Goal: Transaction & Acquisition: Purchase product/service

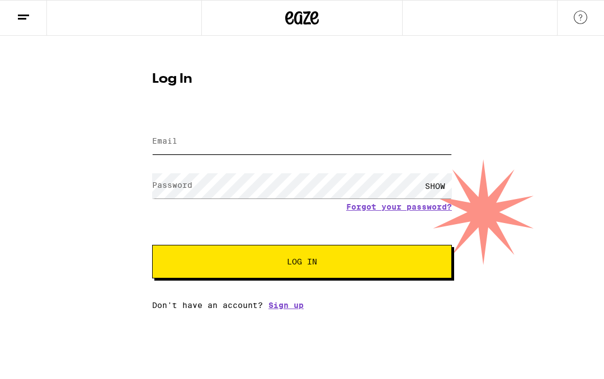
click at [229, 139] on input "Email" at bounding box center [302, 141] width 300 height 25
type input "johnemillers@yahoo.com"
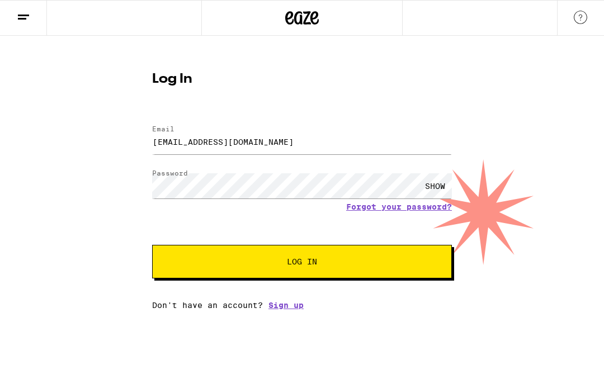
click at [341, 258] on button "Log In" at bounding box center [302, 262] width 300 height 34
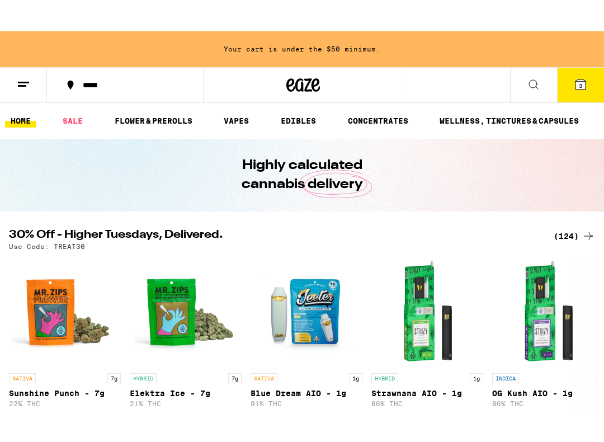
scroll to position [3, 0]
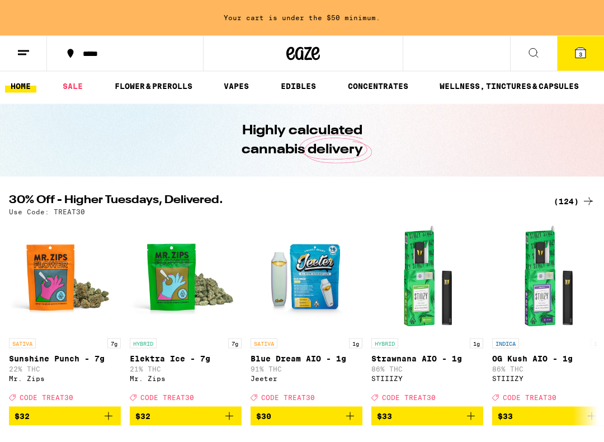
click at [534, 56] on icon at bounding box center [532, 52] width 13 height 13
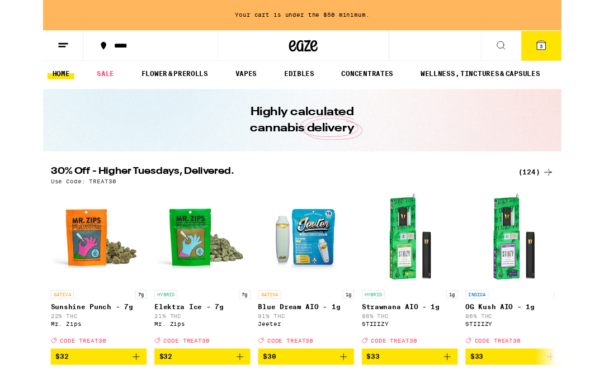
scroll to position [0, 0]
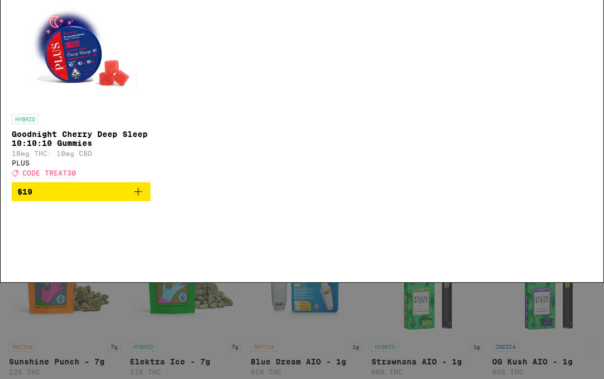
type input "good night cherry"
click at [143, 295] on icon "Add to bag" at bounding box center [137, 287] width 13 height 13
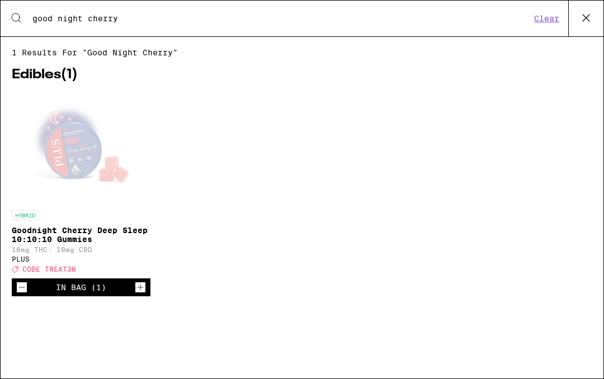
click at [138, 294] on icon "Increment" at bounding box center [140, 287] width 10 height 13
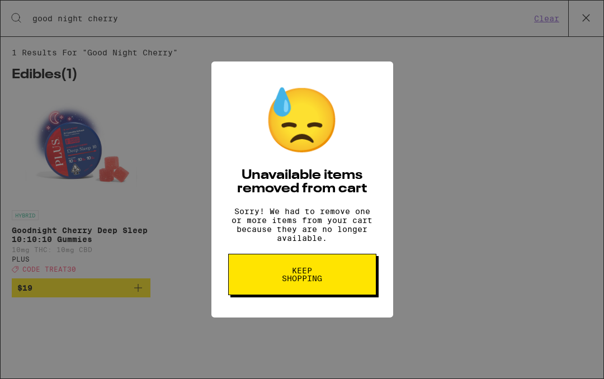
click at [343, 278] on button "Keep Shopping" at bounding box center [302, 274] width 148 height 41
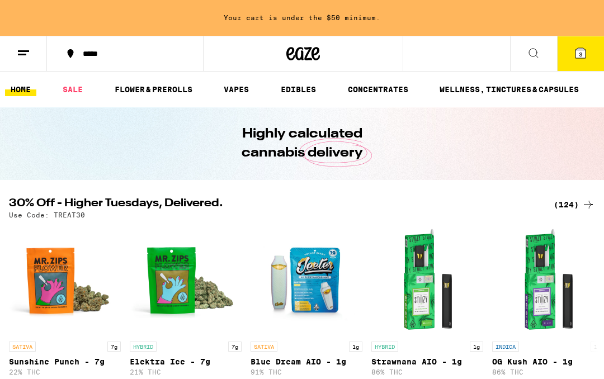
click at [539, 53] on icon at bounding box center [532, 52] width 13 height 13
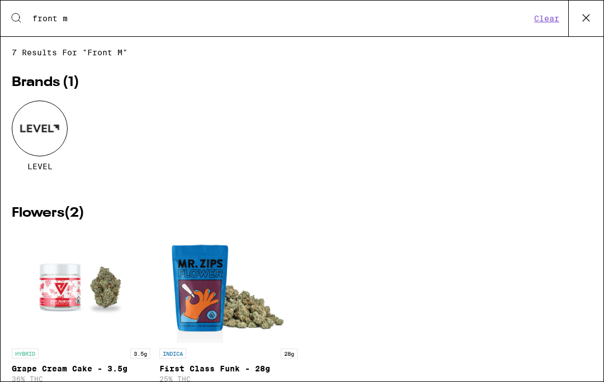
click at [75, 22] on input "front m" at bounding box center [281, 18] width 499 height 10
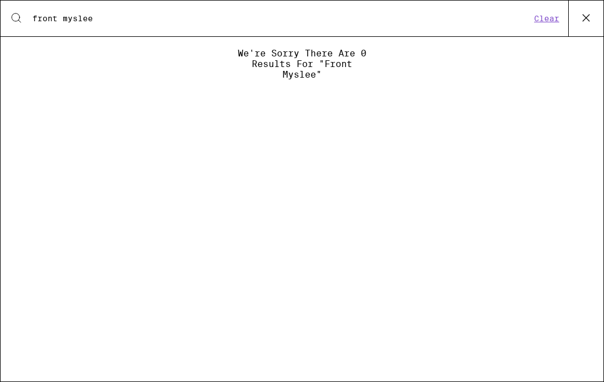
type input "front my sled"
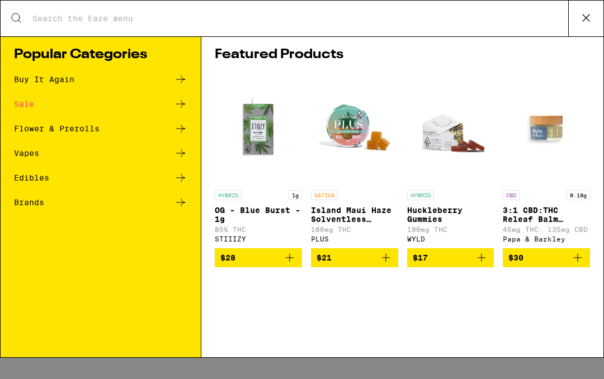
click at [47, 177] on div "Edibles" at bounding box center [31, 178] width 35 height 8
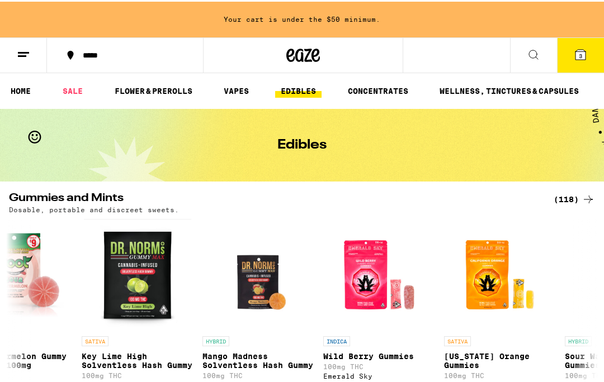
scroll to position [0, 1375]
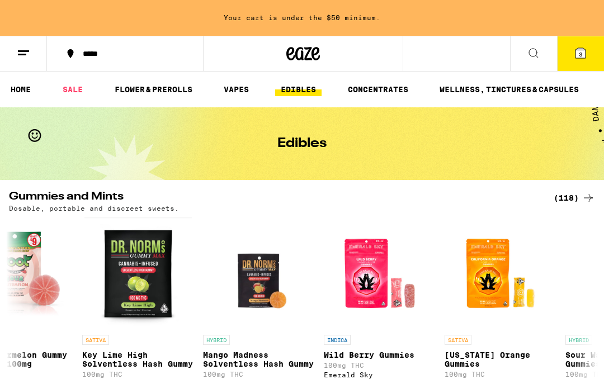
click at [528, 55] on icon at bounding box center [532, 52] width 13 height 13
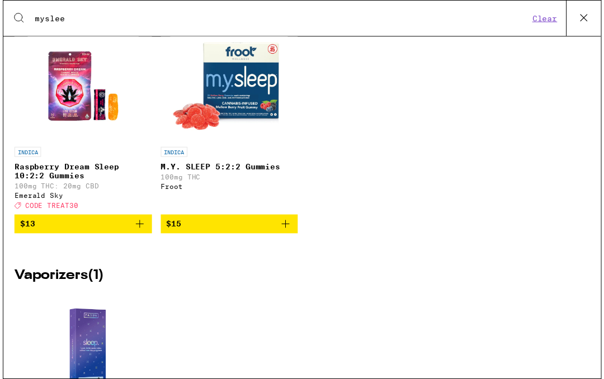
scroll to position [59, 0]
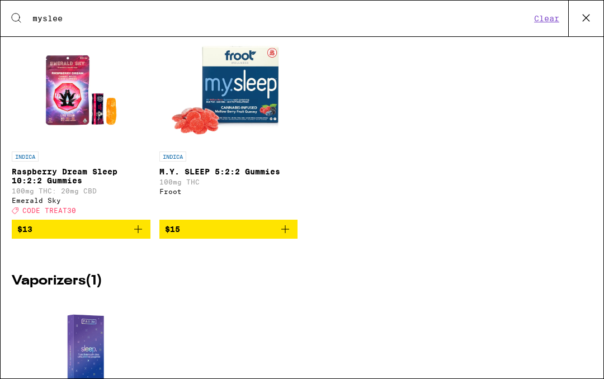
type input "myslee"
click at [256, 236] on span "$15" at bounding box center [228, 228] width 127 height 13
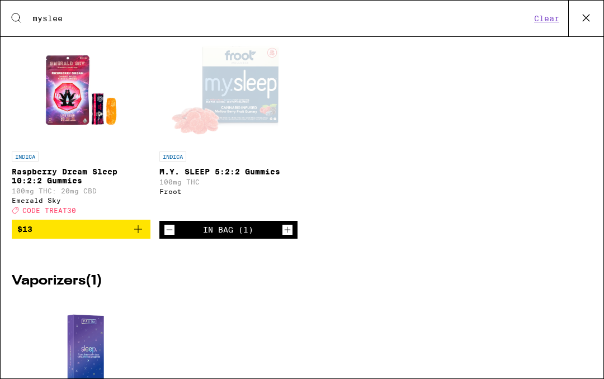
click at [287, 236] on icon "Increment" at bounding box center [287, 229] width 10 height 13
click at [291, 236] on icon "Increment" at bounding box center [287, 229] width 10 height 13
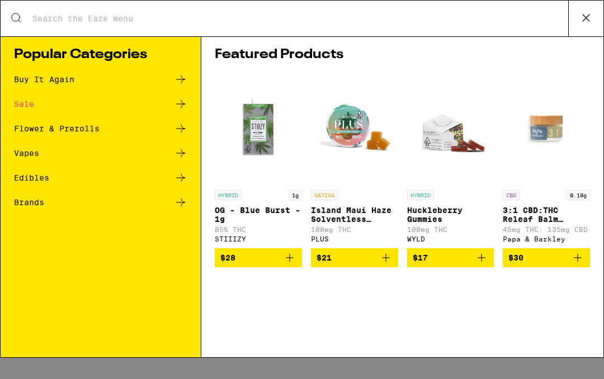
click at [101, 13] on input "Search for Products" at bounding box center [300, 18] width 536 height 10
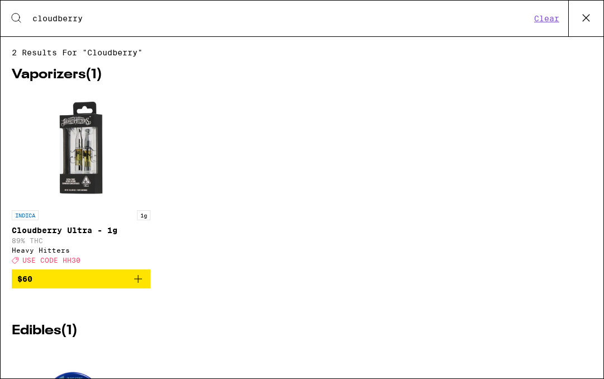
type input "cloudberry"
click at [139, 286] on icon "Add to bag" at bounding box center [137, 278] width 13 height 13
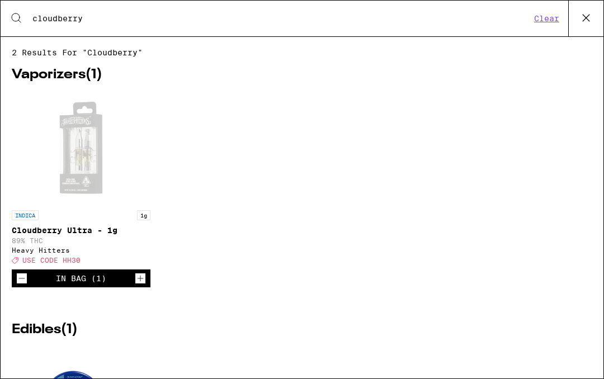
click at [141, 285] on icon "Increment" at bounding box center [140, 278] width 10 height 13
click at [139, 285] on icon "Increment" at bounding box center [140, 278] width 10 height 13
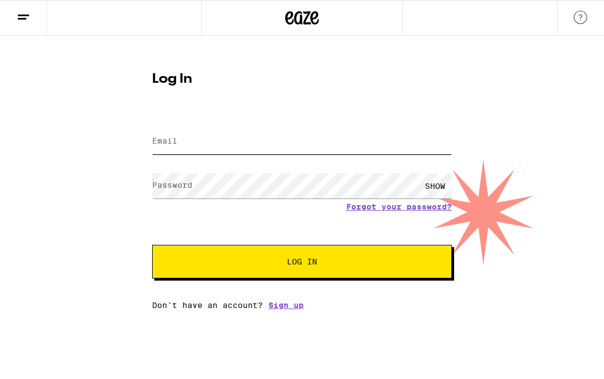
click at [277, 144] on input "Email" at bounding box center [302, 141] width 300 height 25
type input "johnemillers@yahoo.com"
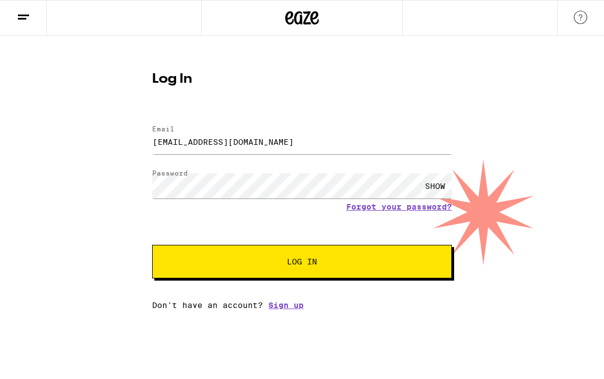
click at [378, 263] on span "Log In" at bounding box center [301, 262] width 209 height 8
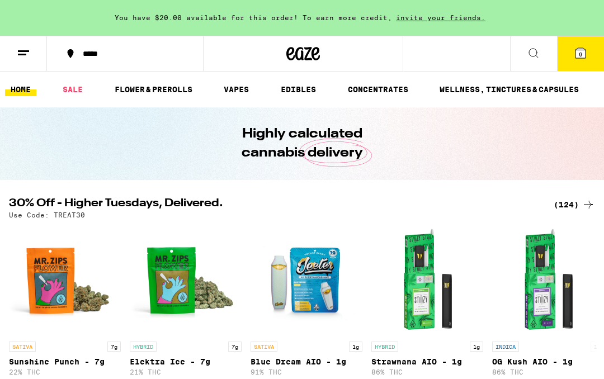
click at [539, 51] on icon at bounding box center [532, 52] width 13 height 13
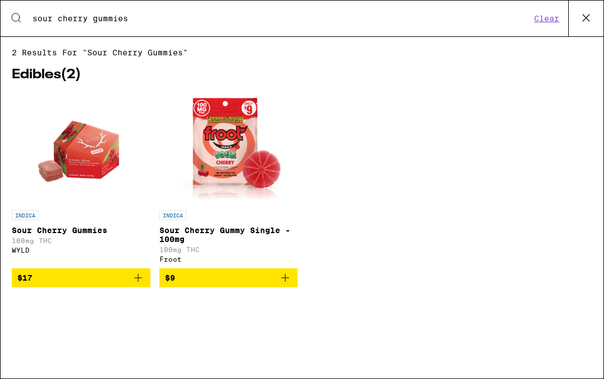
type input "sour cherry gummies"
click at [146, 283] on button "$17" at bounding box center [81, 277] width 139 height 19
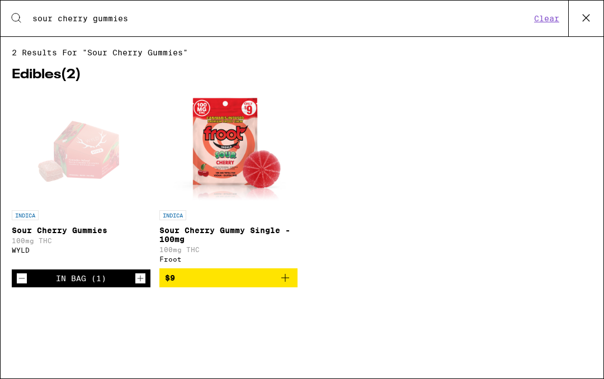
click at [142, 285] on icon "Increment" at bounding box center [140, 278] width 10 height 13
click at [135, 287] on div "In Bag (2)" at bounding box center [81, 278] width 139 height 18
click at [141, 285] on icon "Increment" at bounding box center [140, 278] width 10 height 13
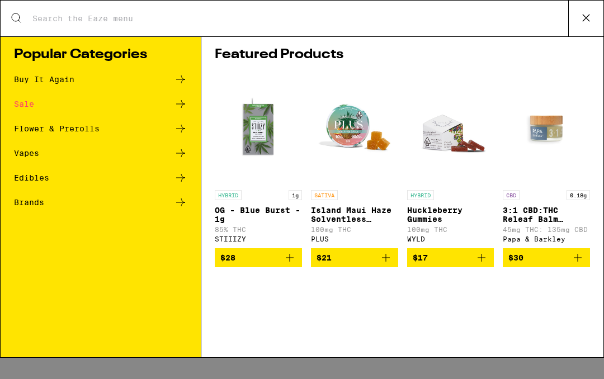
click at [186, 76] on icon at bounding box center [180, 79] width 13 height 13
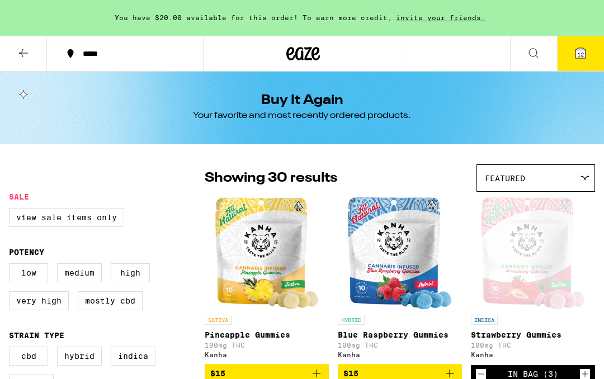
click at [581, 54] on span "12" at bounding box center [580, 54] width 7 height 7
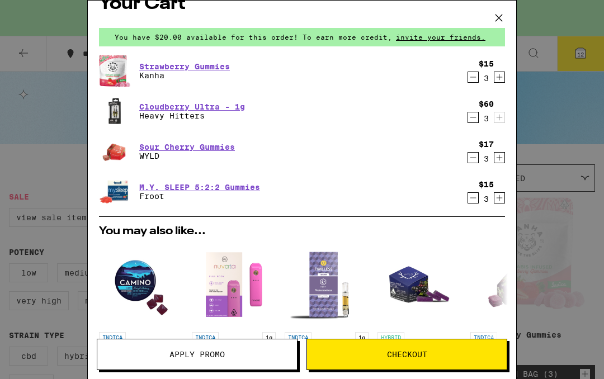
scroll to position [22, 0]
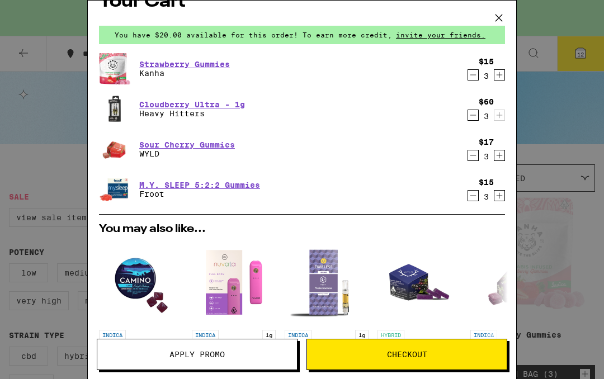
click at [515, 186] on div "Your Cart You have $20.00 available for this order! To earn more credit, invite…" at bounding box center [302, 173] width 428 height 345
click at [504, 194] on icon "Increment" at bounding box center [499, 195] width 10 height 13
click at [504, 192] on icon "Increment" at bounding box center [499, 195] width 10 height 13
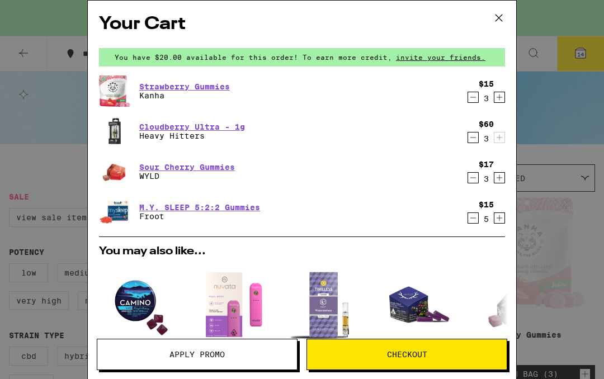
scroll to position [0, 0]
click at [497, 17] on icon at bounding box center [498, 18] width 17 height 17
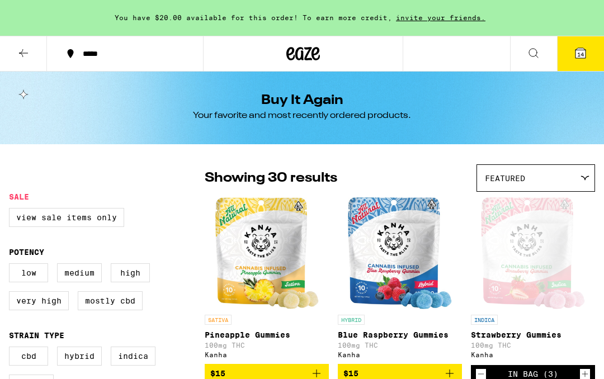
click at [542, 48] on button at bounding box center [533, 53] width 47 height 35
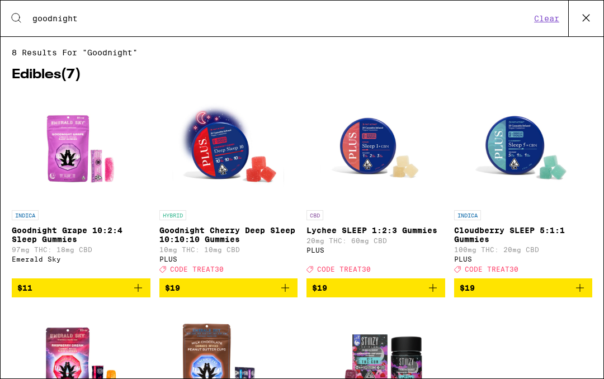
type input "goodnight"
click at [230, 253] on p "10mg THC: 10mg CBD" at bounding box center [228, 249] width 139 height 7
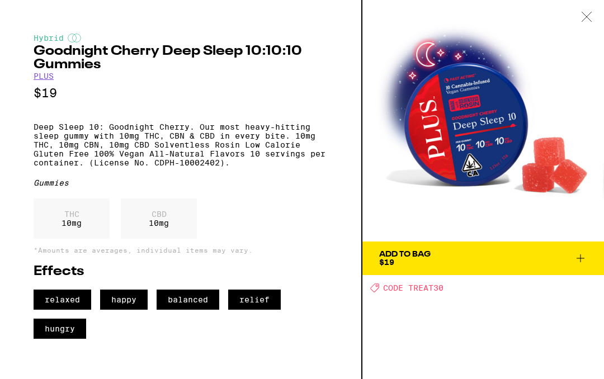
click at [579, 260] on icon at bounding box center [579, 257] width 13 height 13
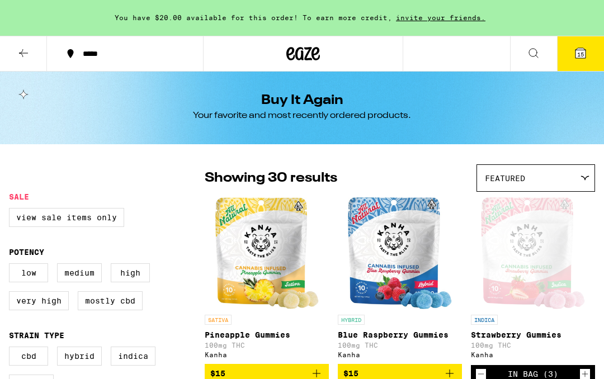
click at [583, 53] on span "15" at bounding box center [580, 54] width 7 height 7
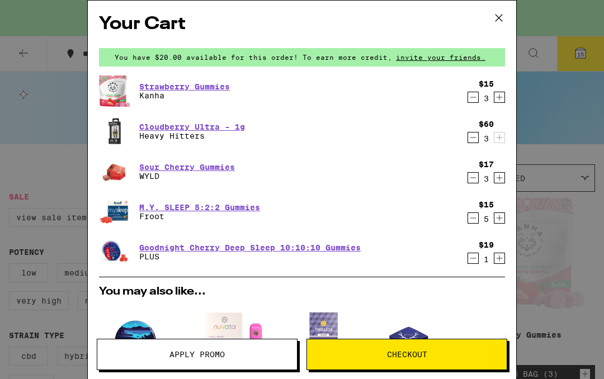
click at [499, 262] on icon "Increment" at bounding box center [499, 257] width 10 height 13
click at [504, 260] on icon "Increment" at bounding box center [499, 257] width 10 height 13
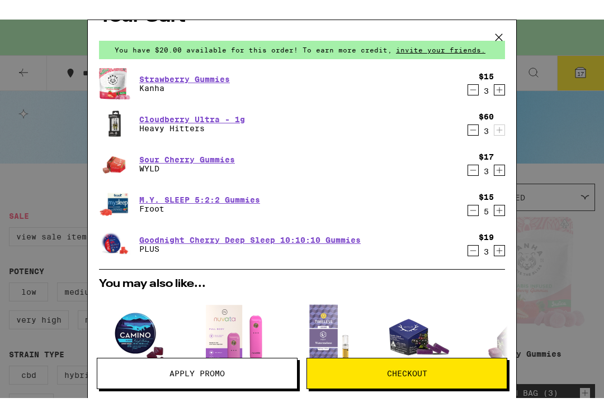
scroll to position [29, 0]
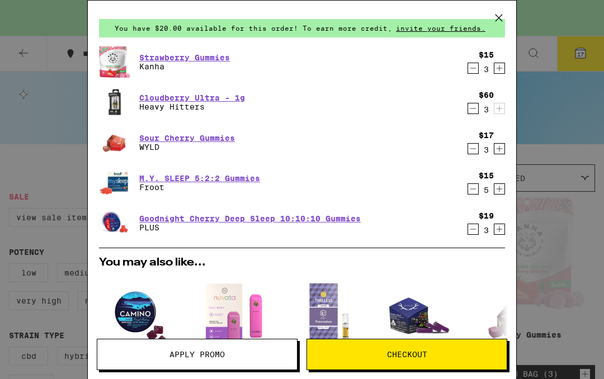
click at [495, 14] on icon at bounding box center [498, 18] width 17 height 17
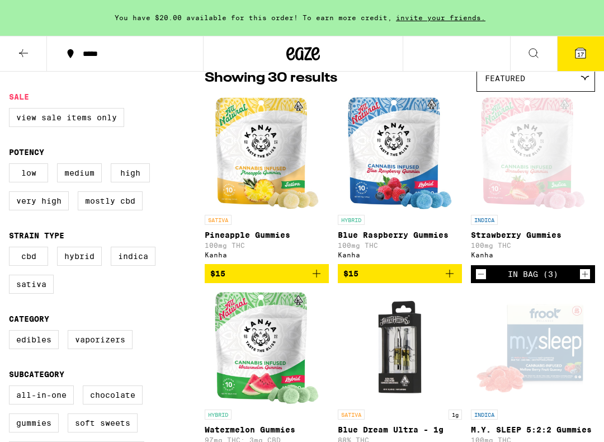
scroll to position [101, 0]
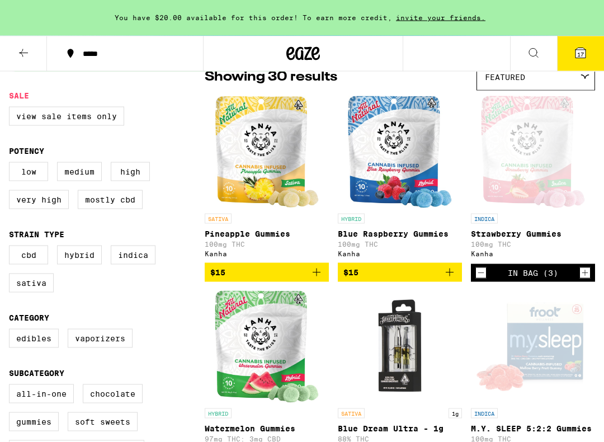
click at [313, 276] on icon "Add to bag" at bounding box center [316, 271] width 13 height 13
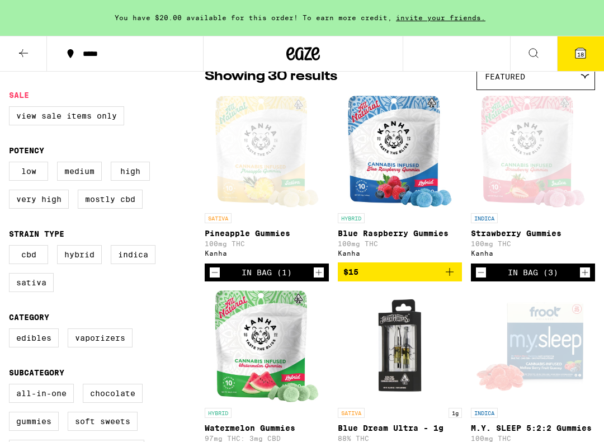
click at [317, 276] on icon "Increment" at bounding box center [319, 271] width 10 height 13
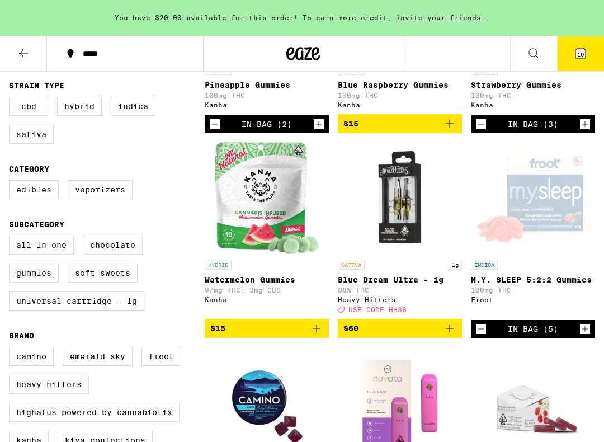
scroll to position [253, 0]
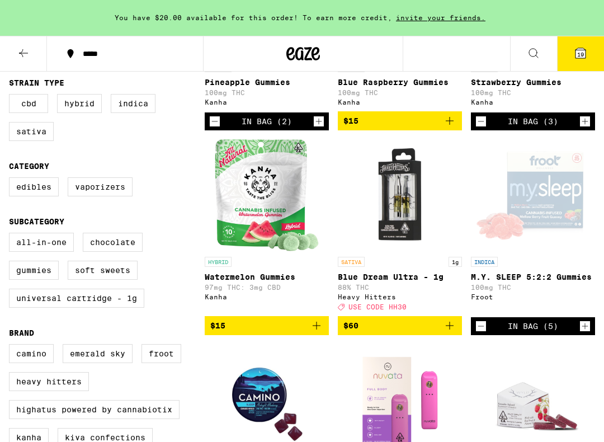
click at [320, 332] on icon "Add to bag" at bounding box center [316, 325] width 13 height 13
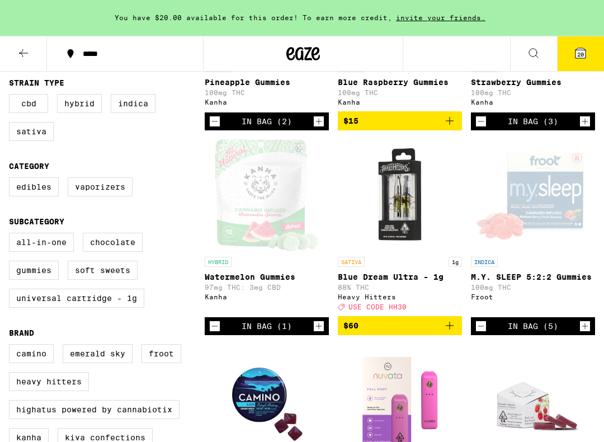
click at [317, 333] on icon "Increment" at bounding box center [319, 325] width 10 height 13
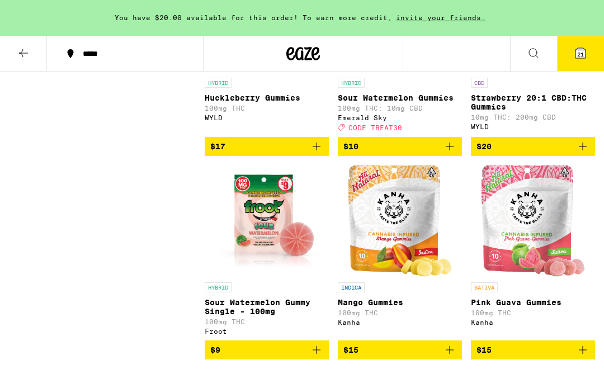
scroll to position [1246, 0]
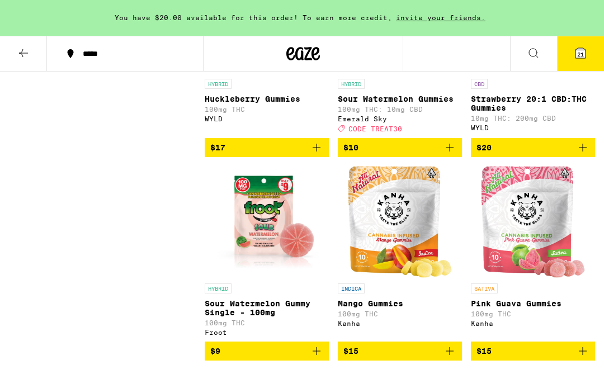
click at [450, 151] on icon "Add to bag" at bounding box center [449, 148] width 8 height 8
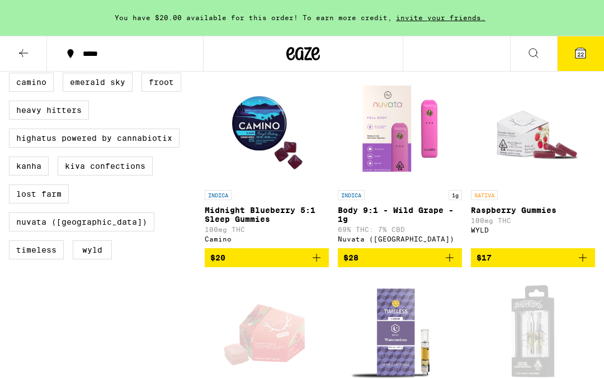
scroll to position [523, 0]
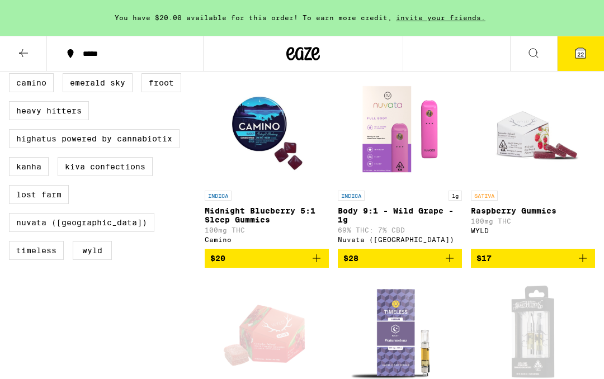
click at [580, 53] on span "22" at bounding box center [580, 54] width 7 height 7
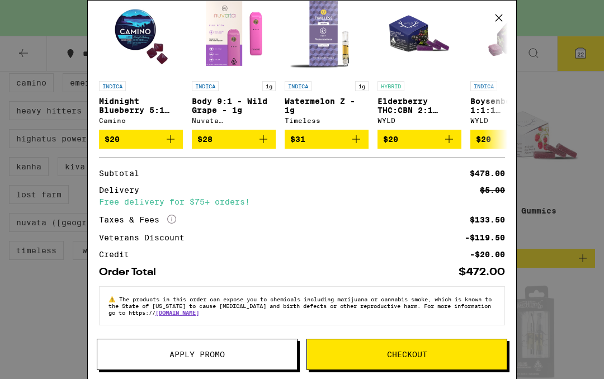
scroll to position [444, 0]
click at [476, 355] on span "Checkout" at bounding box center [407, 354] width 200 height 8
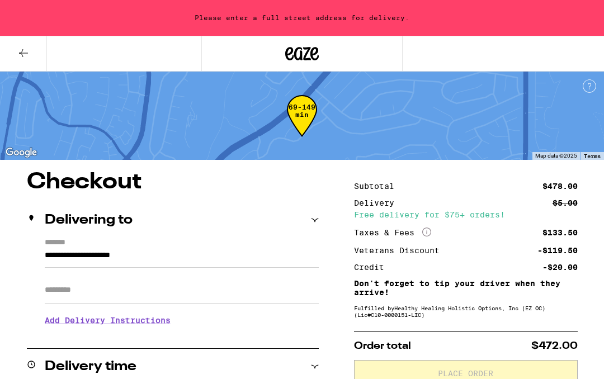
click at [131, 246] on label "*******" at bounding box center [182, 243] width 274 height 11
click at [131, 249] on input "**********" at bounding box center [182, 258] width 274 height 19
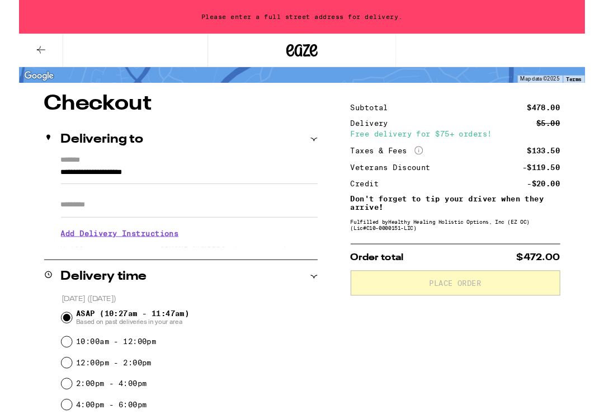
scroll to position [71, 0]
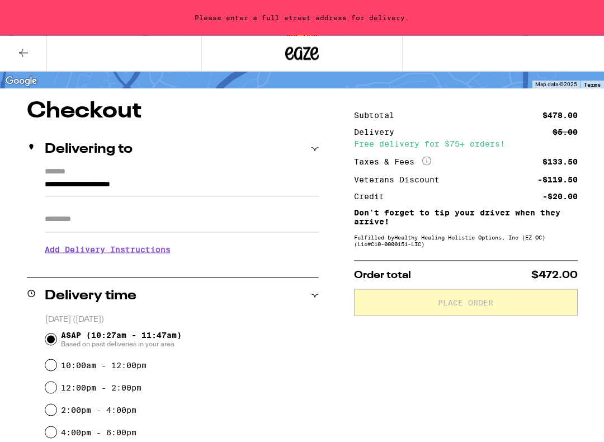
click at [102, 178] on input "**********" at bounding box center [182, 187] width 274 height 19
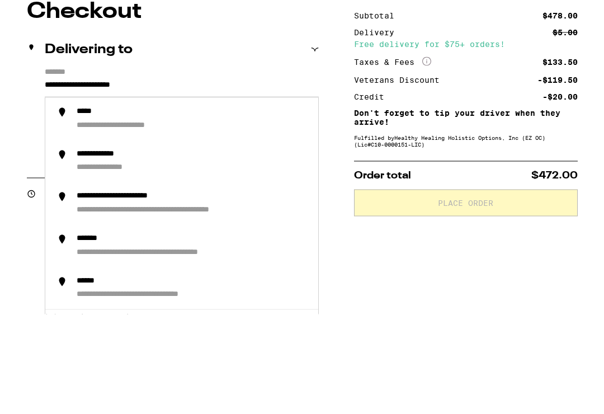
click at [141, 178] on input "**********" at bounding box center [182, 187] width 274 height 19
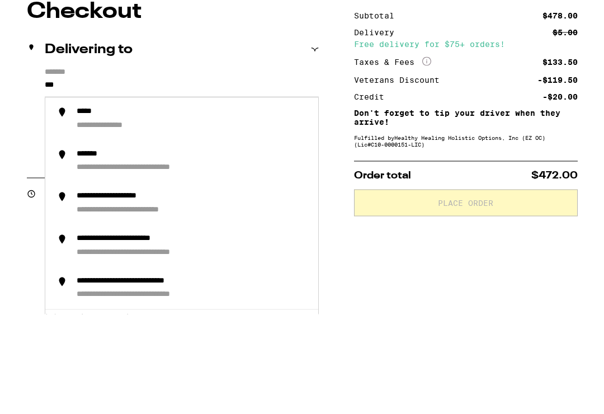
type input "**"
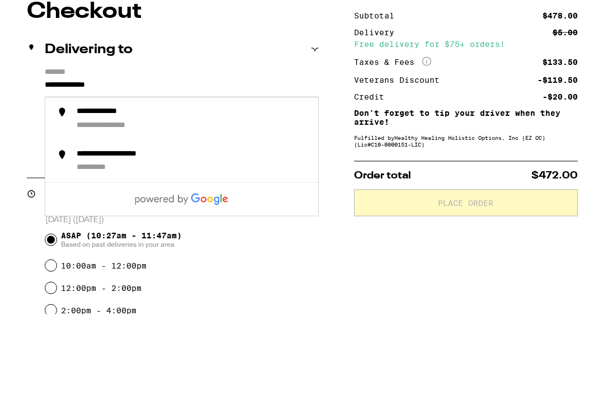
click at [127, 220] on div "**********" at bounding box center [120, 225] width 86 height 11
type input "**********"
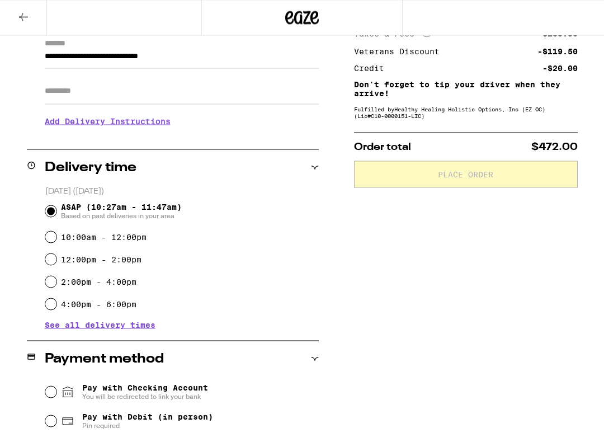
scroll to position [164, 0]
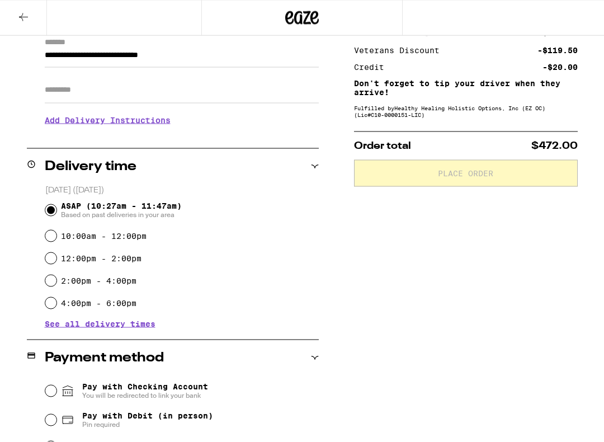
click at [51, 281] on input "2:00pm - 4:00pm" at bounding box center [50, 280] width 11 height 11
radio input "true"
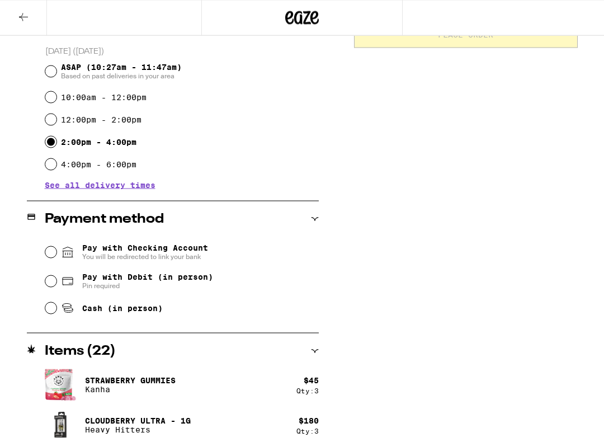
scroll to position [306, 0]
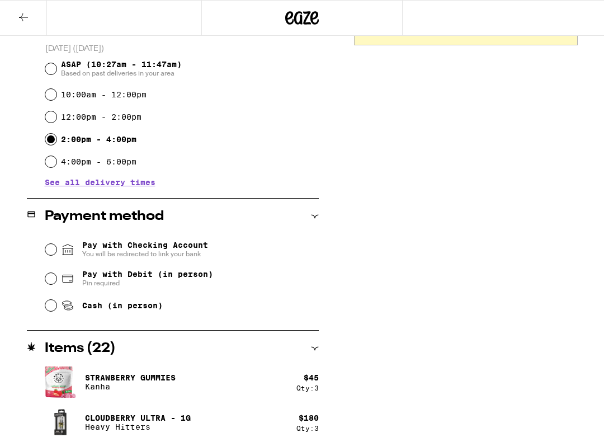
click at [47, 314] on div "Cash (in person)" at bounding box center [181, 305] width 273 height 25
click at [50, 311] on input "Cash (in person)" at bounding box center [50, 305] width 11 height 11
radio input "true"
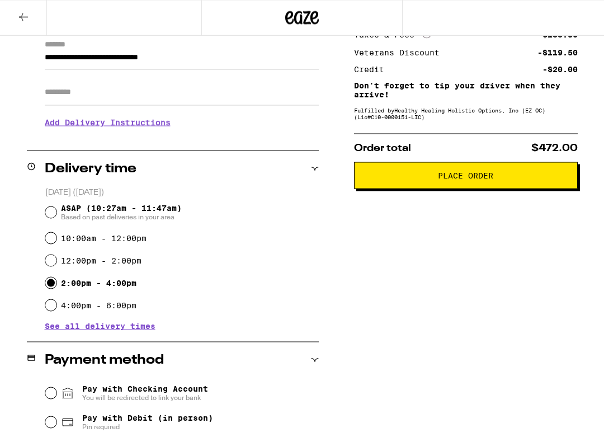
scroll to position [164, 0]
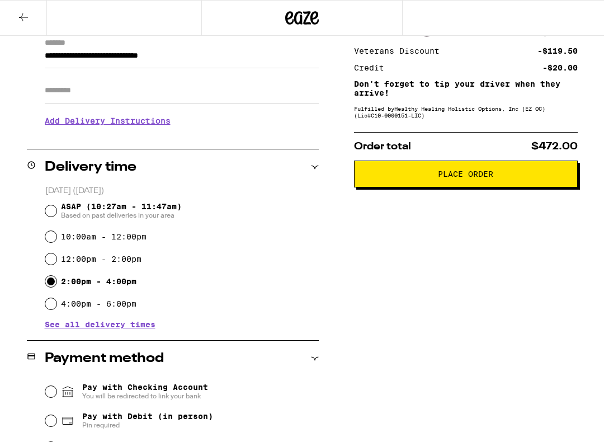
click at [502, 178] on span "Place Order" at bounding box center [465, 174] width 205 height 8
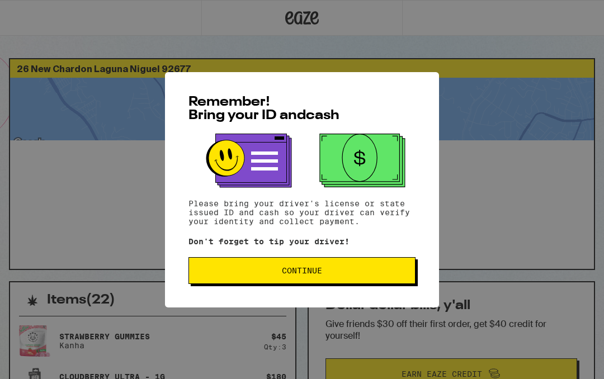
click at [335, 270] on span "Continue" at bounding box center [302, 271] width 208 height 8
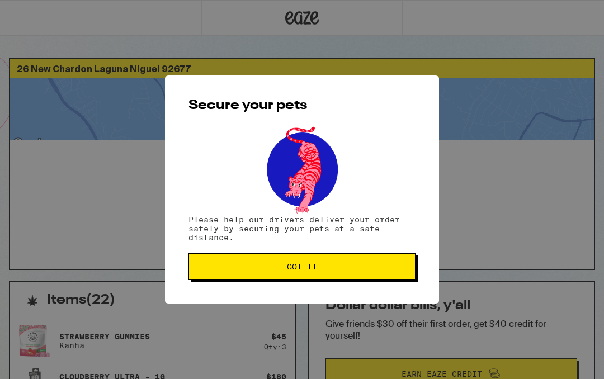
click at [328, 266] on span "Got it" at bounding box center [302, 267] width 208 height 8
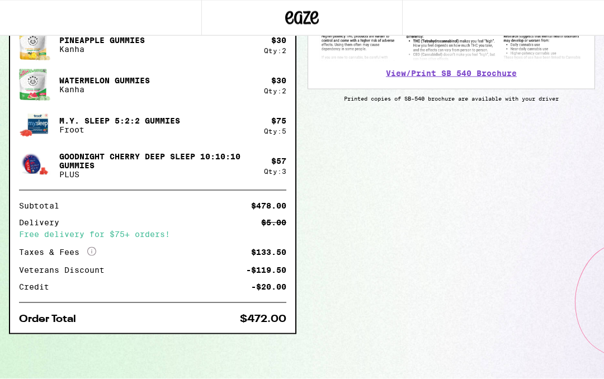
scroll to position [460, 0]
